Goal: Information Seeking & Learning: Learn about a topic

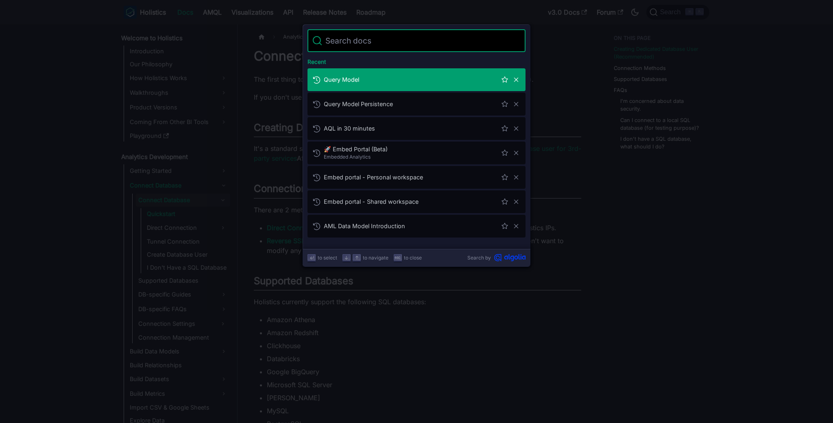
type input "q"
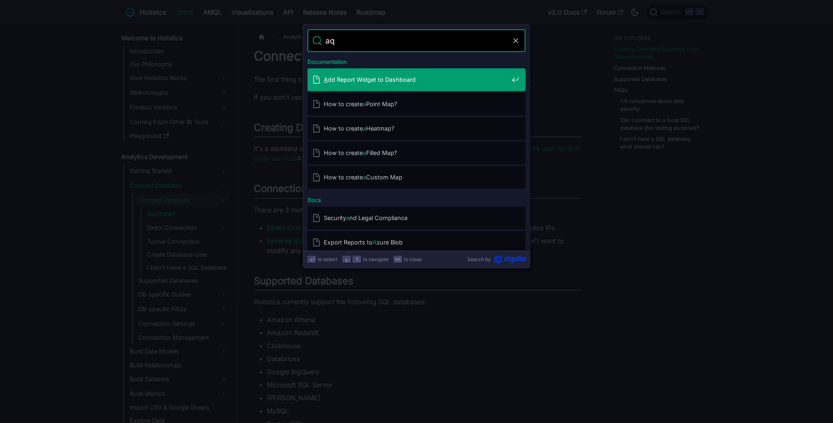
type input "aql"
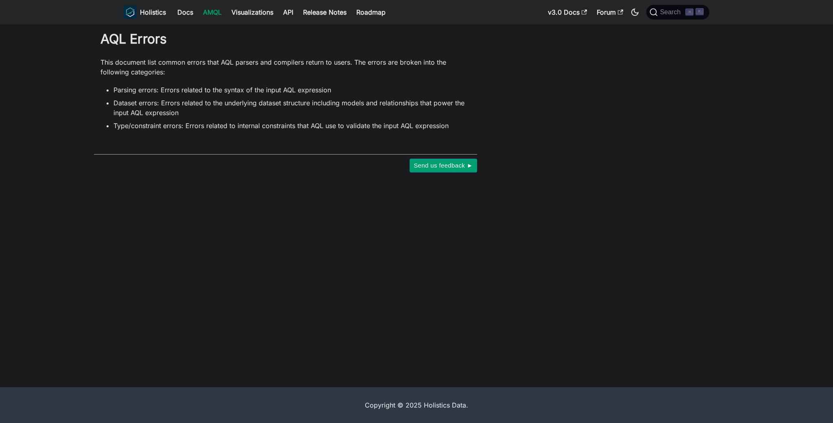
click at [307, 146] on div "AQL Errors This document list common errors that AQL parsers and compilers retu…" at bounding box center [285, 102] width 383 height 142
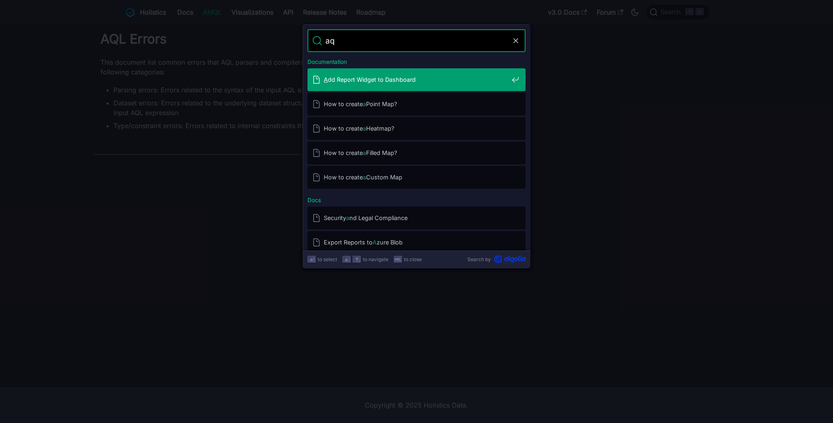
type input "aql"
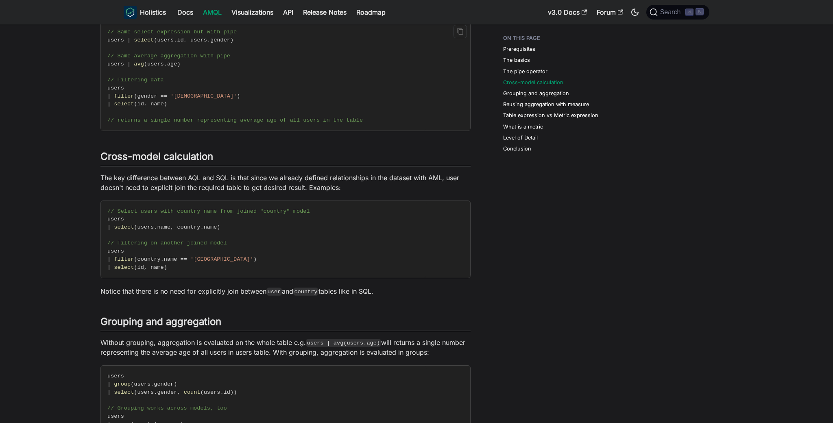
scroll to position [658, 0]
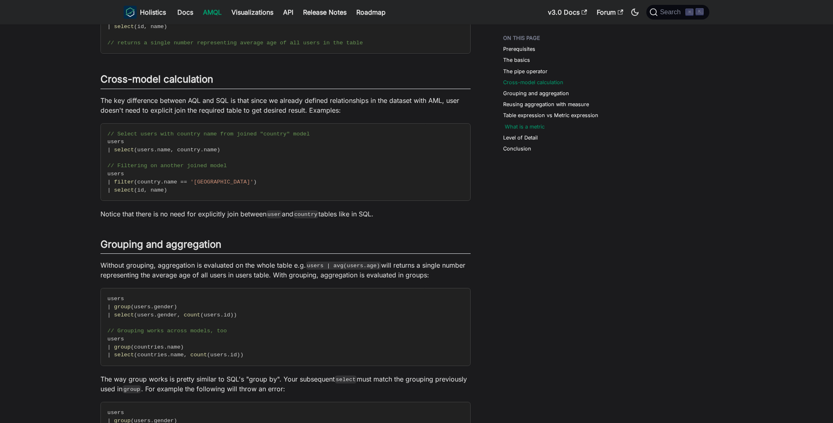
click at [539, 128] on link "What is a metric" at bounding box center [525, 127] width 40 height 8
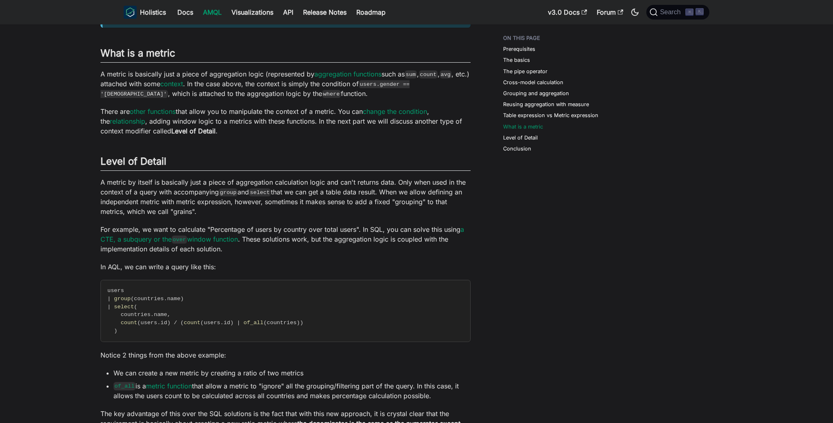
click at [545, 120] on ul "Prerequisites The basics The pipe operator Cross-model calculation Grouping and…" at bounding box center [554, 95] width 115 height 128
click at [550, 115] on link "Table expression vs Metric expression" at bounding box center [552, 115] width 95 height 8
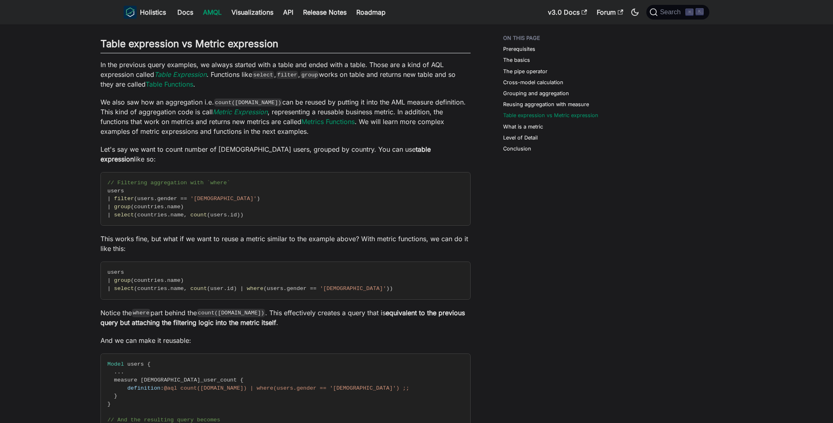
click at [559, 100] on link "Reusing aggregation with measure" at bounding box center [546, 104] width 86 height 8
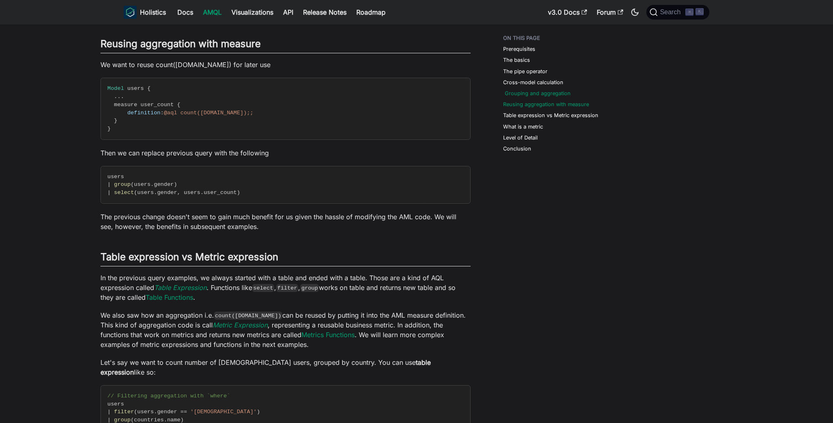
click at [559, 96] on link "Grouping and aggregation" at bounding box center [538, 93] width 66 height 8
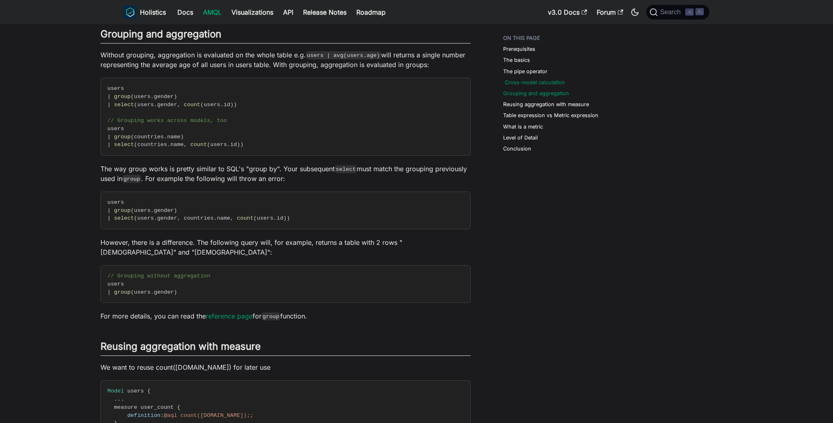
click at [508, 81] on link "Cross-model calculation" at bounding box center [535, 82] width 60 height 8
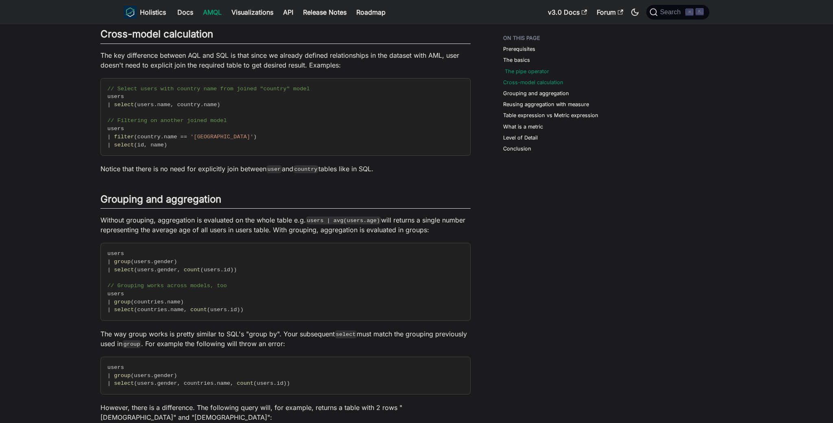
click at [516, 74] on link "The pipe operator" at bounding box center [527, 72] width 44 height 8
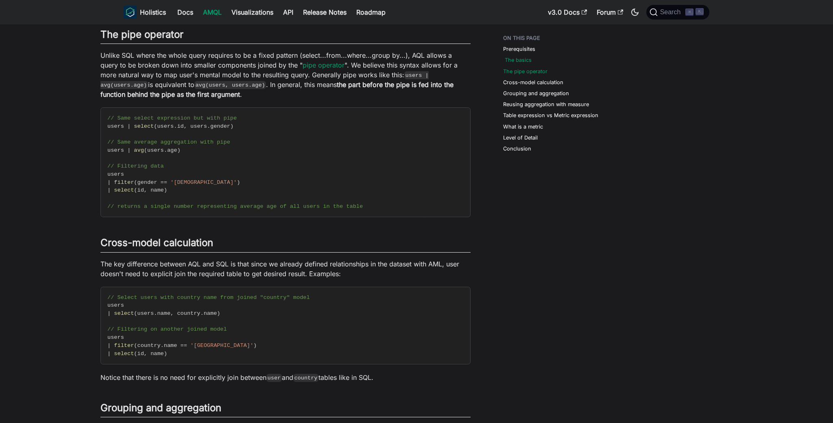
click at [521, 61] on link "The basics" at bounding box center [518, 60] width 27 height 8
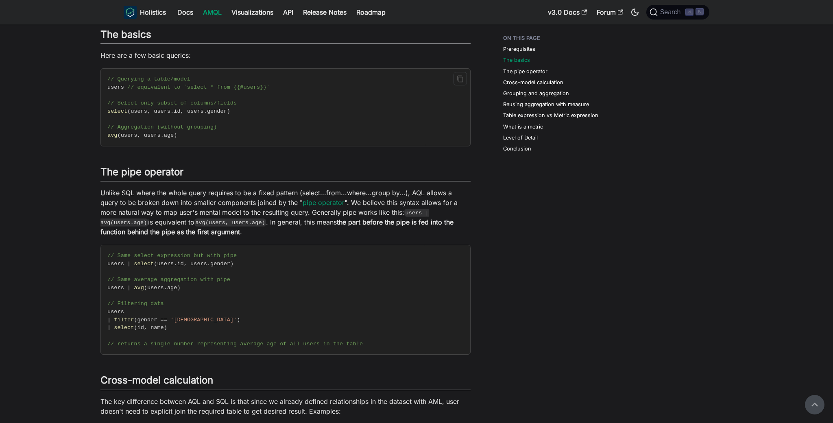
scroll to position [238, 0]
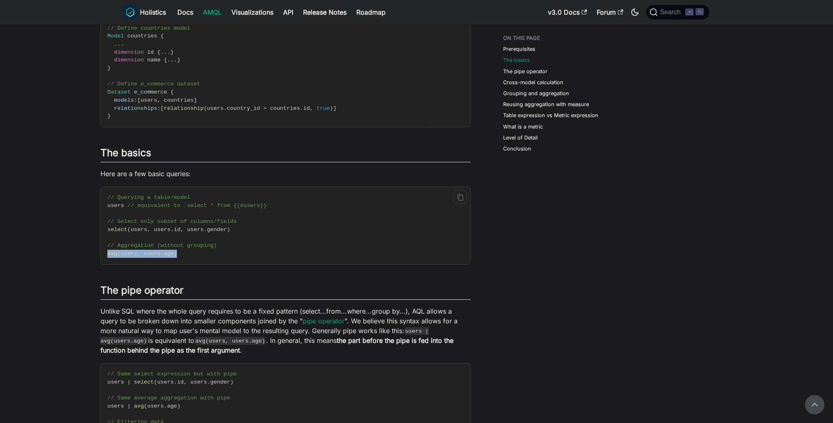
drag, startPoint x: 183, startPoint y: 256, endPoint x: 150, endPoint y: 197, distance: 67.9
click at [107, 255] on code "// Querying a table/model users // equivalent to `select * from {{#users}}` // …" at bounding box center [263, 225] width 325 height 77
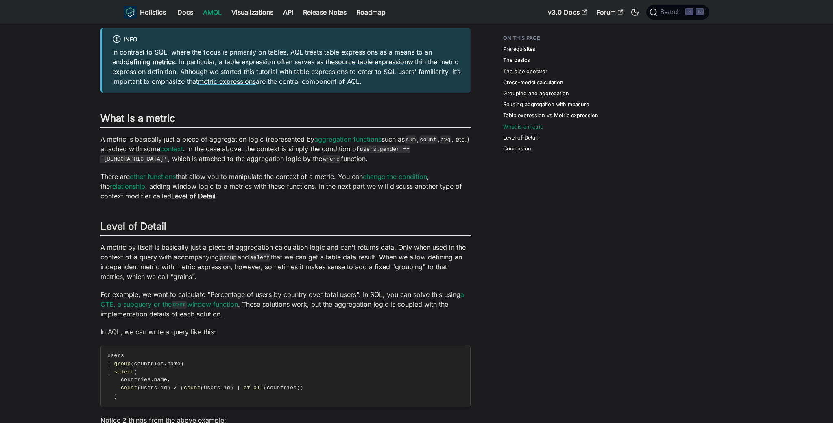
scroll to position [1877, 0]
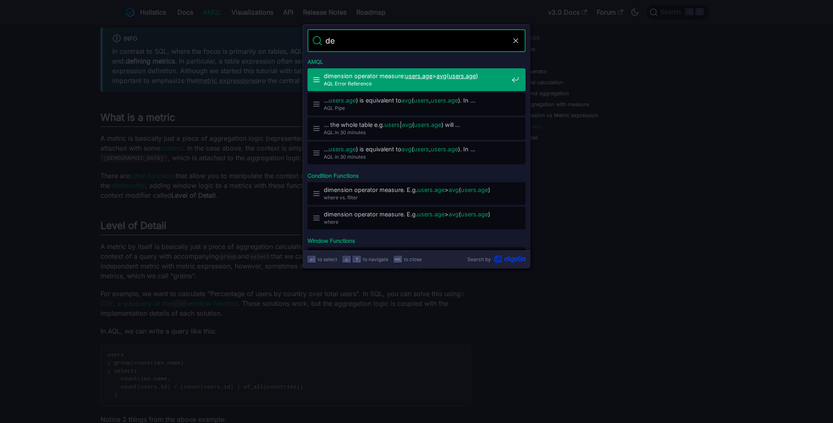
type input "dei"
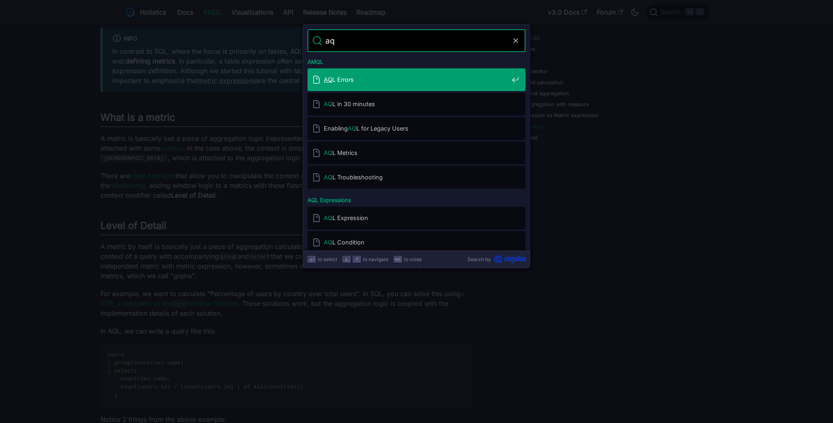
type input "aql"
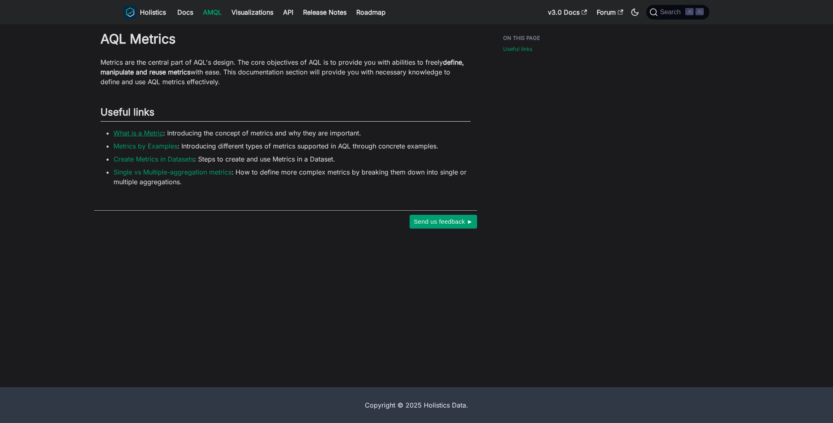
click at [149, 135] on link "What is a Metric" at bounding box center [138, 133] width 50 height 8
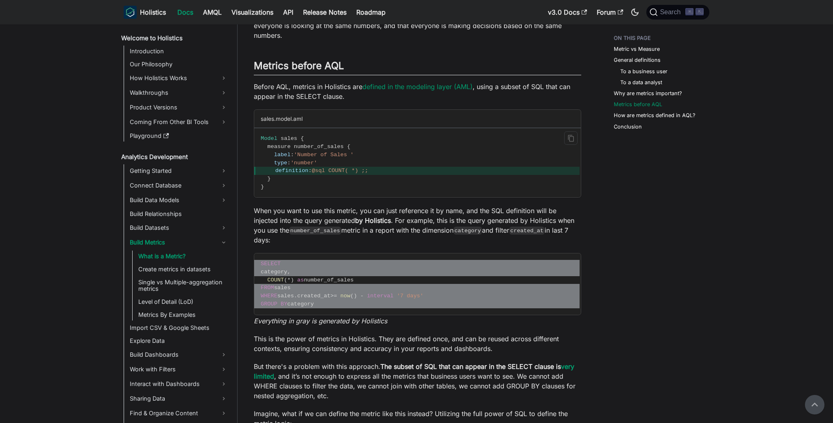
scroll to position [902, 0]
drag, startPoint x: 267, startPoint y: 148, endPoint x: 308, endPoint y: 177, distance: 50.3
click at [308, 177] on code "Model sales { measure number_of_sales { label : 'Number of Sales ' type : 'numb…" at bounding box center [416, 163] width 325 height 69
copy code "measure number_of_sales { label : 'Number of Sales ' type : 'number' definition…"
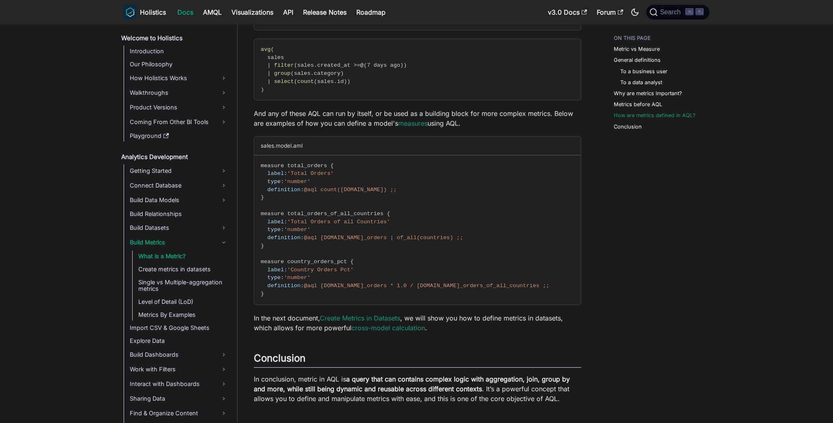
scroll to position [1796, 0]
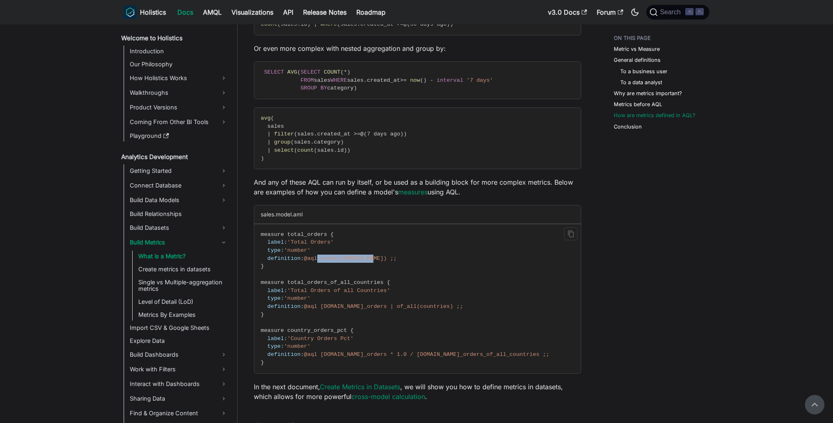
drag, startPoint x: 377, startPoint y: 260, endPoint x: 320, endPoint y: 262, distance: 57.0
click at [320, 262] on span "@aql count([DOMAIN_NAME]) ;;" at bounding box center [350, 258] width 93 height 6
click at [319, 262] on span "@aql count([DOMAIN_NAME]) ;;" at bounding box center [350, 258] width 93 height 6
drag, startPoint x: 306, startPoint y: 259, endPoint x: 411, endPoint y: 259, distance: 104.5
click at [411, 259] on code "measure total_orders { label : 'Total Orders' type : 'number' definition : @aql…" at bounding box center [416, 298] width 325 height 149
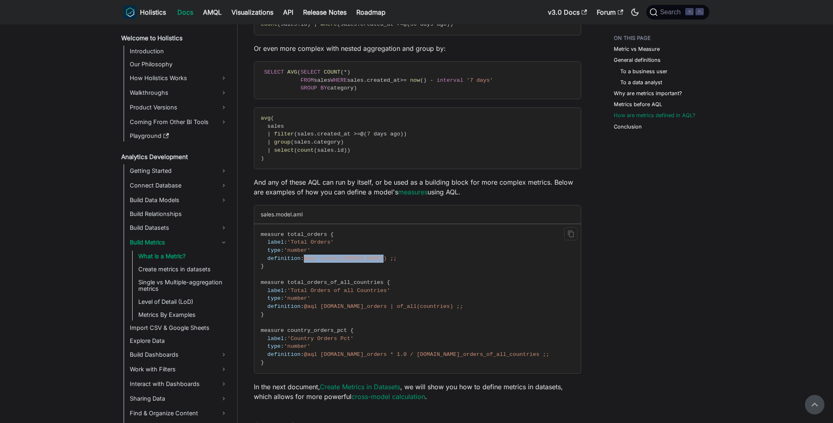
copy span "@aql count([DOMAIN_NAME]) ;;"
